Goal: Task Accomplishment & Management: Manage account settings

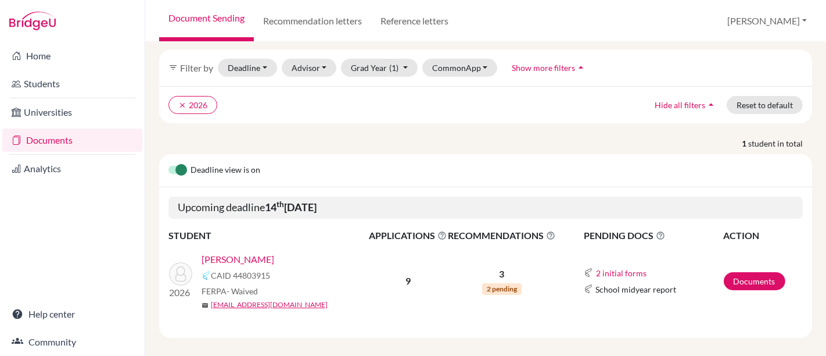
scroll to position [51, 0]
click at [747, 272] on link "Documents" at bounding box center [755, 281] width 62 height 18
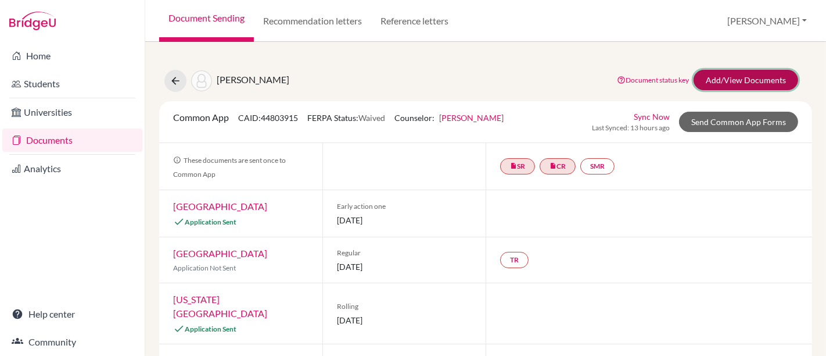
click at [758, 81] on link "Add/View Documents" at bounding box center [746, 80] width 105 height 20
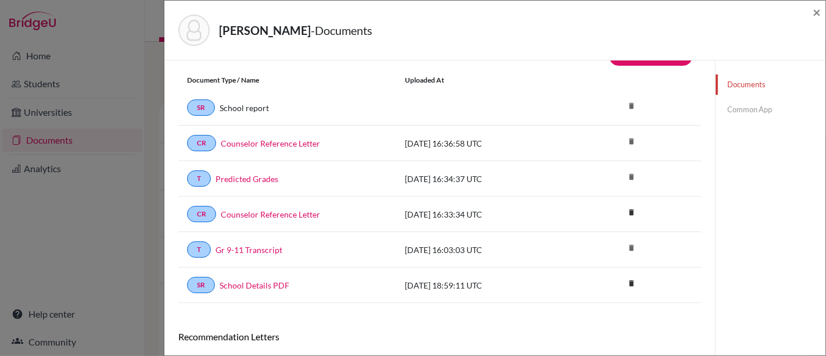
scroll to position [27, 0]
click at [243, 176] on link "Predicted Grades" at bounding box center [247, 179] width 63 height 12
